Goal: Transaction & Acquisition: Subscribe to service/newsletter

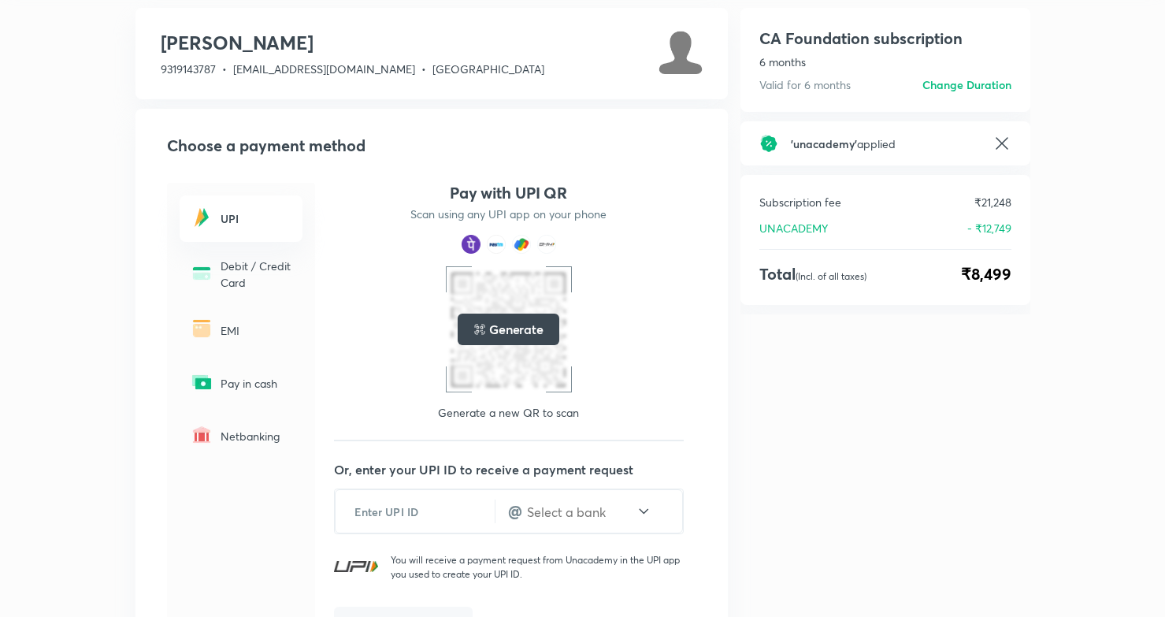
scroll to position [109, 0]
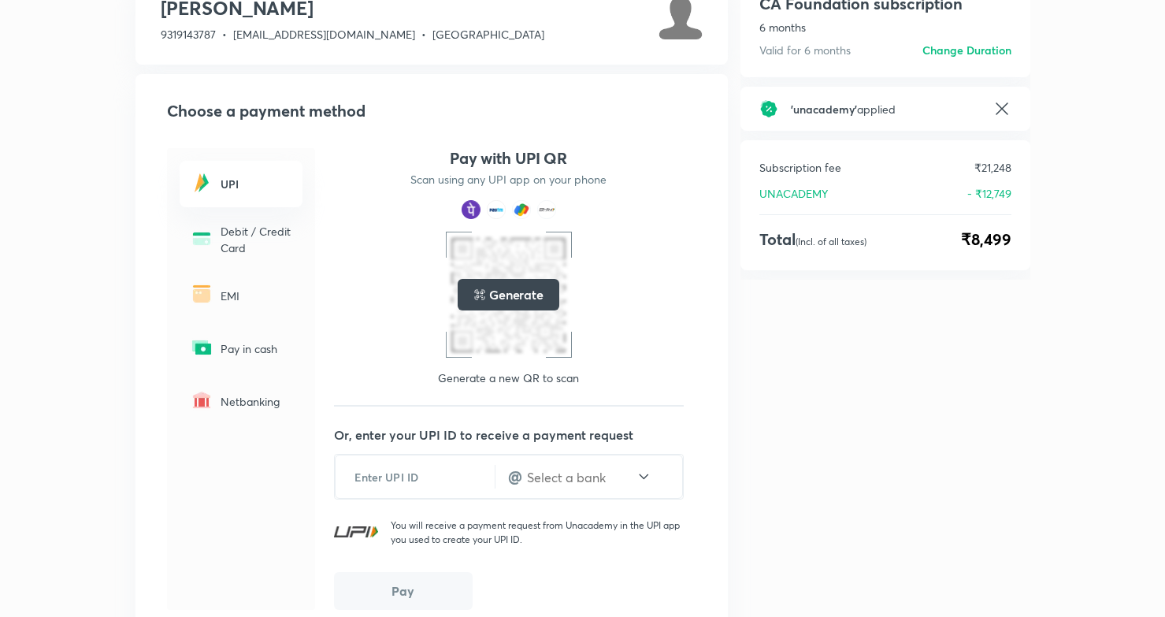
click at [1005, 109] on icon at bounding box center [1001, 108] width 19 height 19
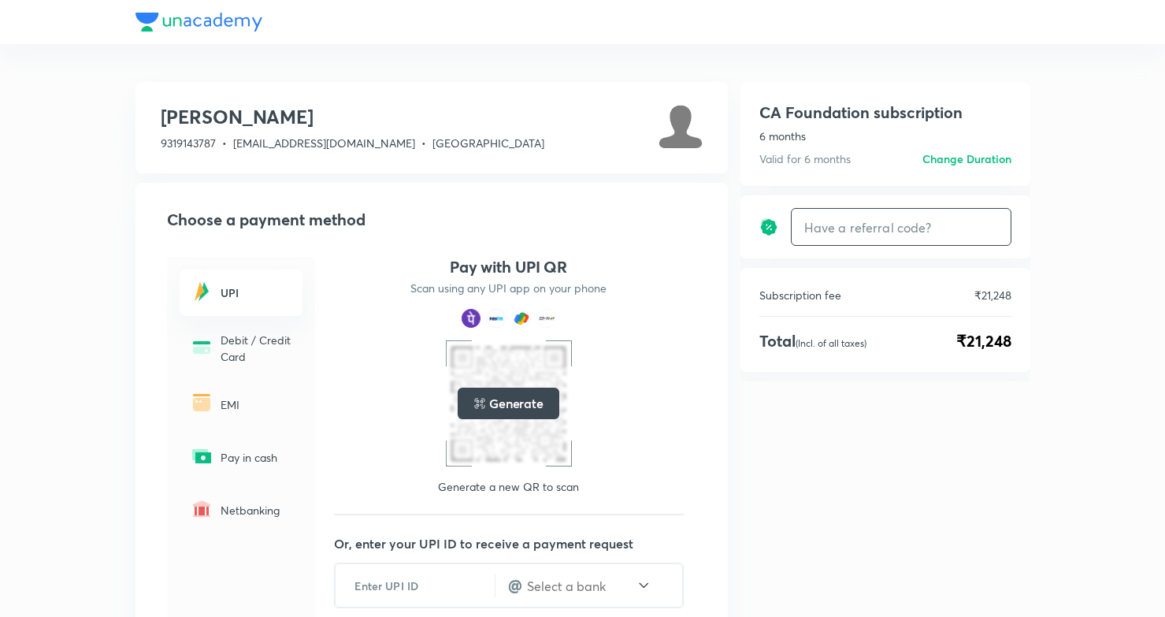
click at [871, 233] on input "text" at bounding box center [900, 227] width 219 height 37
type input "caud1828"
click at [993, 226] on h6 "Apply" at bounding box center [981, 227] width 31 height 17
